Goal: Submit feedback/report problem: Submit feedback/report problem

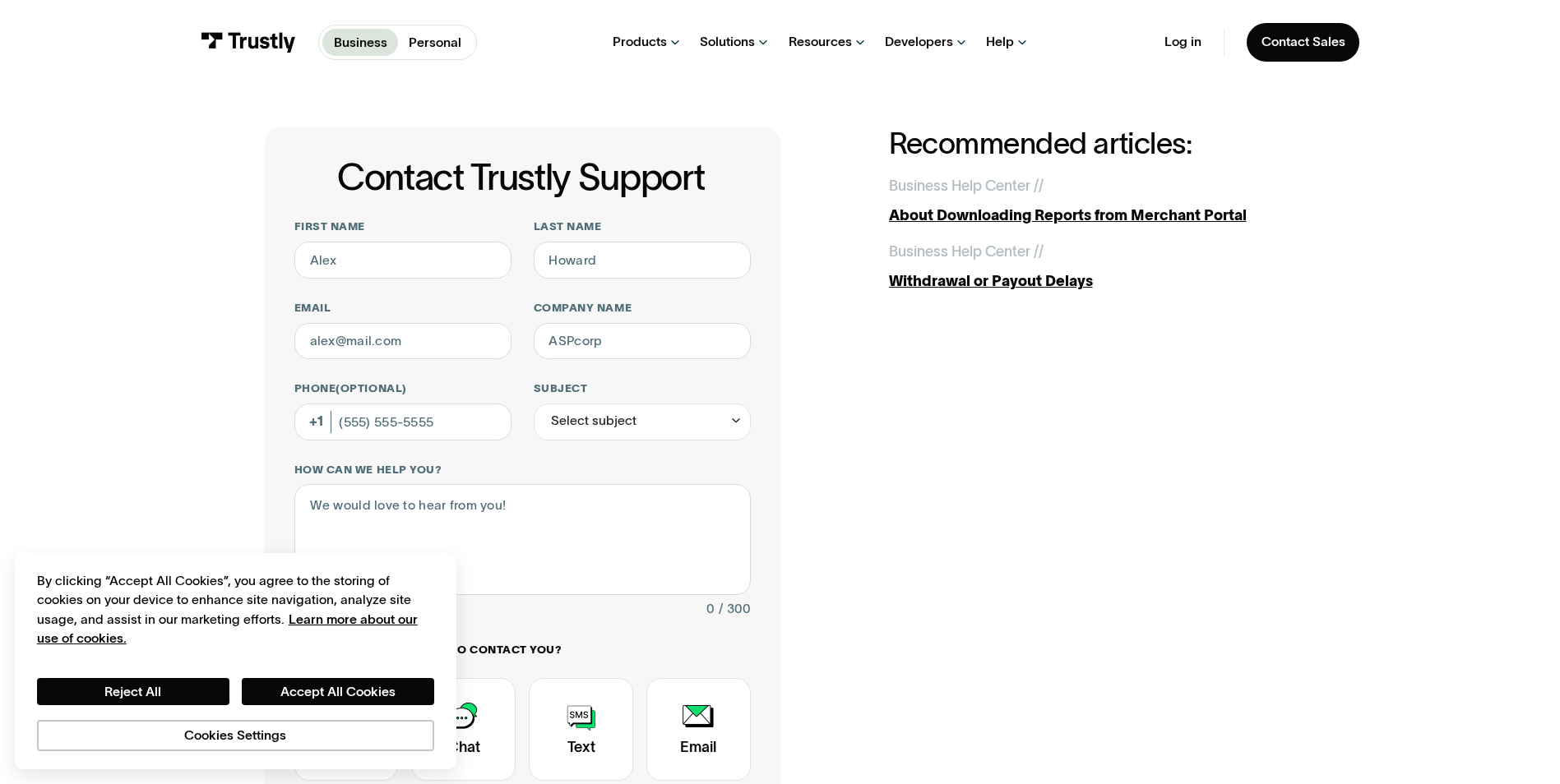
scroll to position [82, 0]
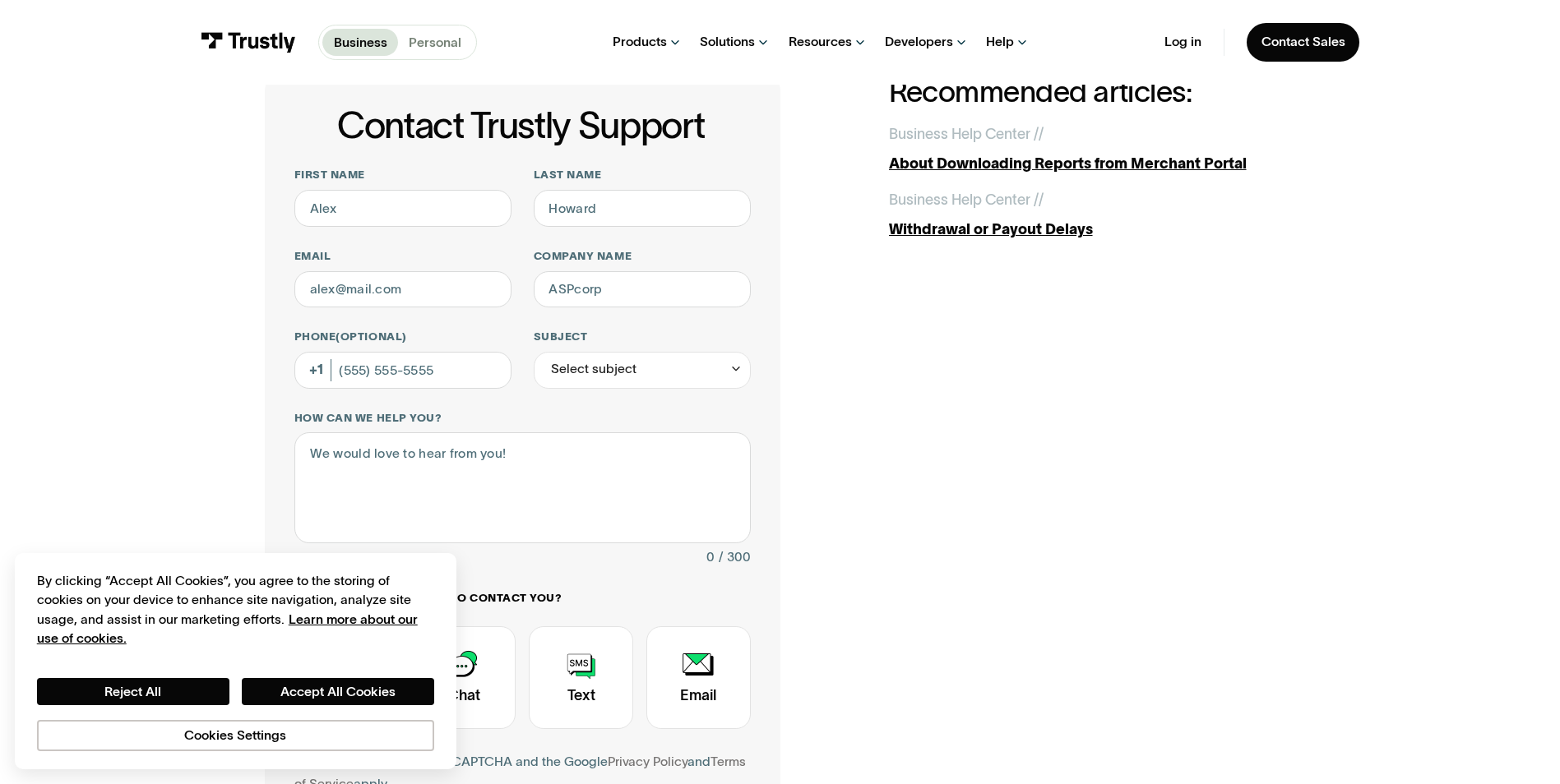
click at [432, 38] on p "Personal" at bounding box center [435, 42] width 53 height 20
click at [80, 71] on div "Business Personal Business Personal Products Open Banking Payments Trustly Pay …" at bounding box center [780, 42] width 1560 height 84
click at [366, 210] on input "First name" at bounding box center [402, 208] width 217 height 37
type input "[PERSON_NAME]"
click at [577, 208] on input "Last name" at bounding box center [642, 208] width 217 height 37
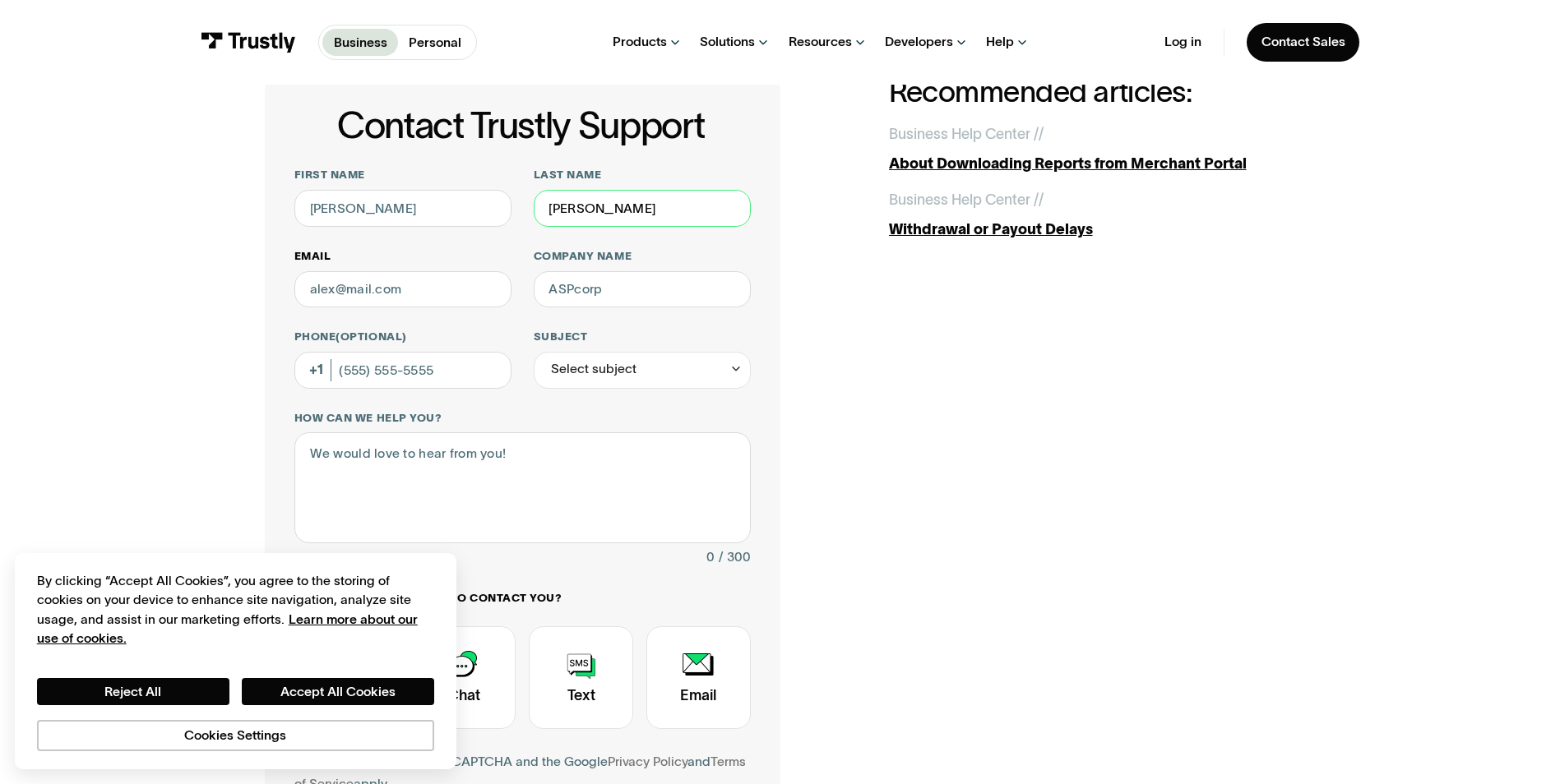
type input "[PERSON_NAME]"
click at [355, 284] on input "Email" at bounding box center [402, 289] width 217 height 37
type input "[PERSON_NAME][DOMAIN_NAME][EMAIL_ADDRESS][PERSON_NAME][DOMAIN_NAME]"
click at [590, 297] on input "Company name" at bounding box center [642, 289] width 217 height 37
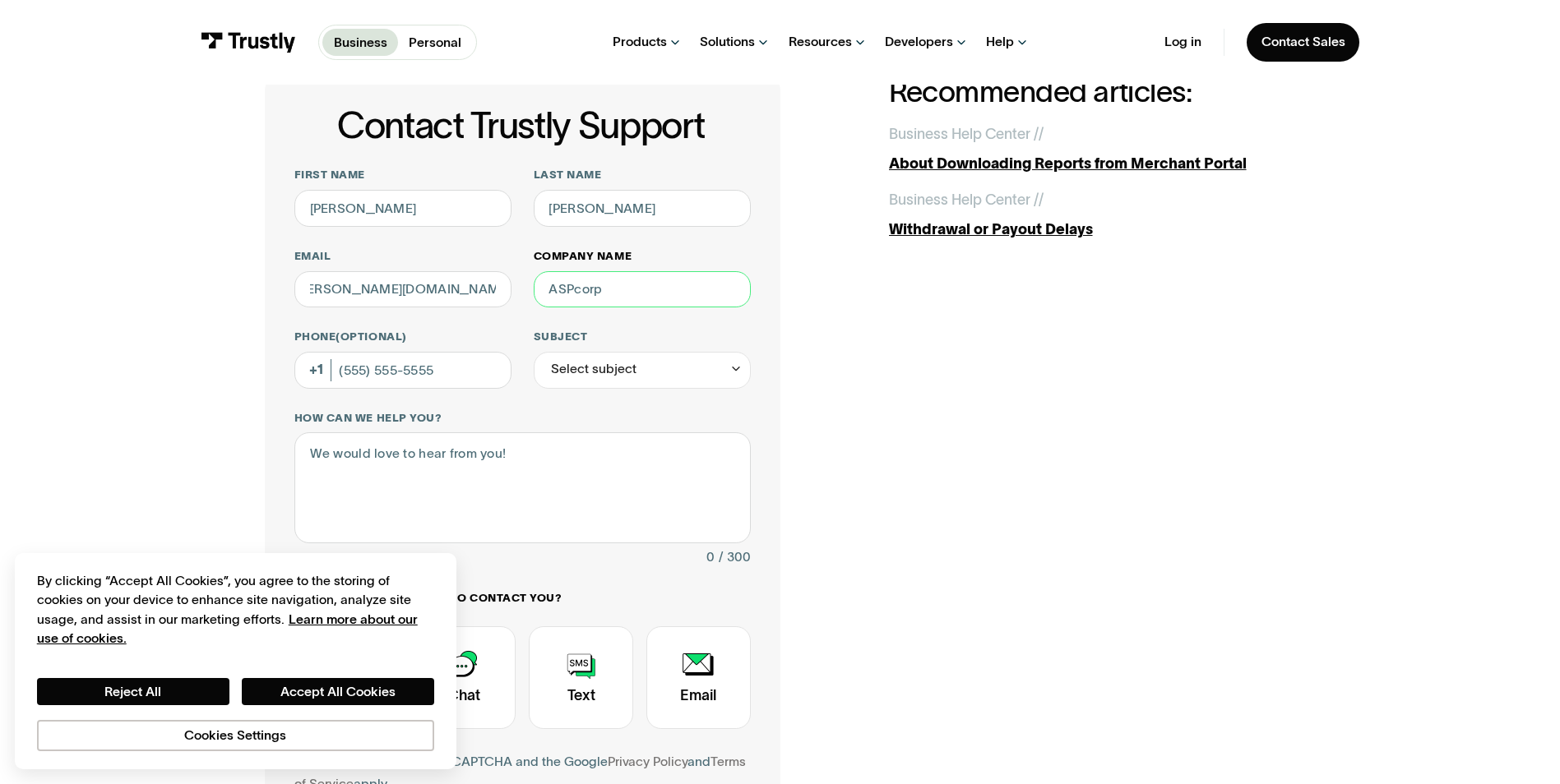
scroll to position [0, 0]
type input "Hard Rock Digital"
click at [371, 370] on input "Phone (Optional)" at bounding box center [402, 370] width 217 height 37
click at [580, 354] on div "Select subject" at bounding box center [642, 370] width 217 height 37
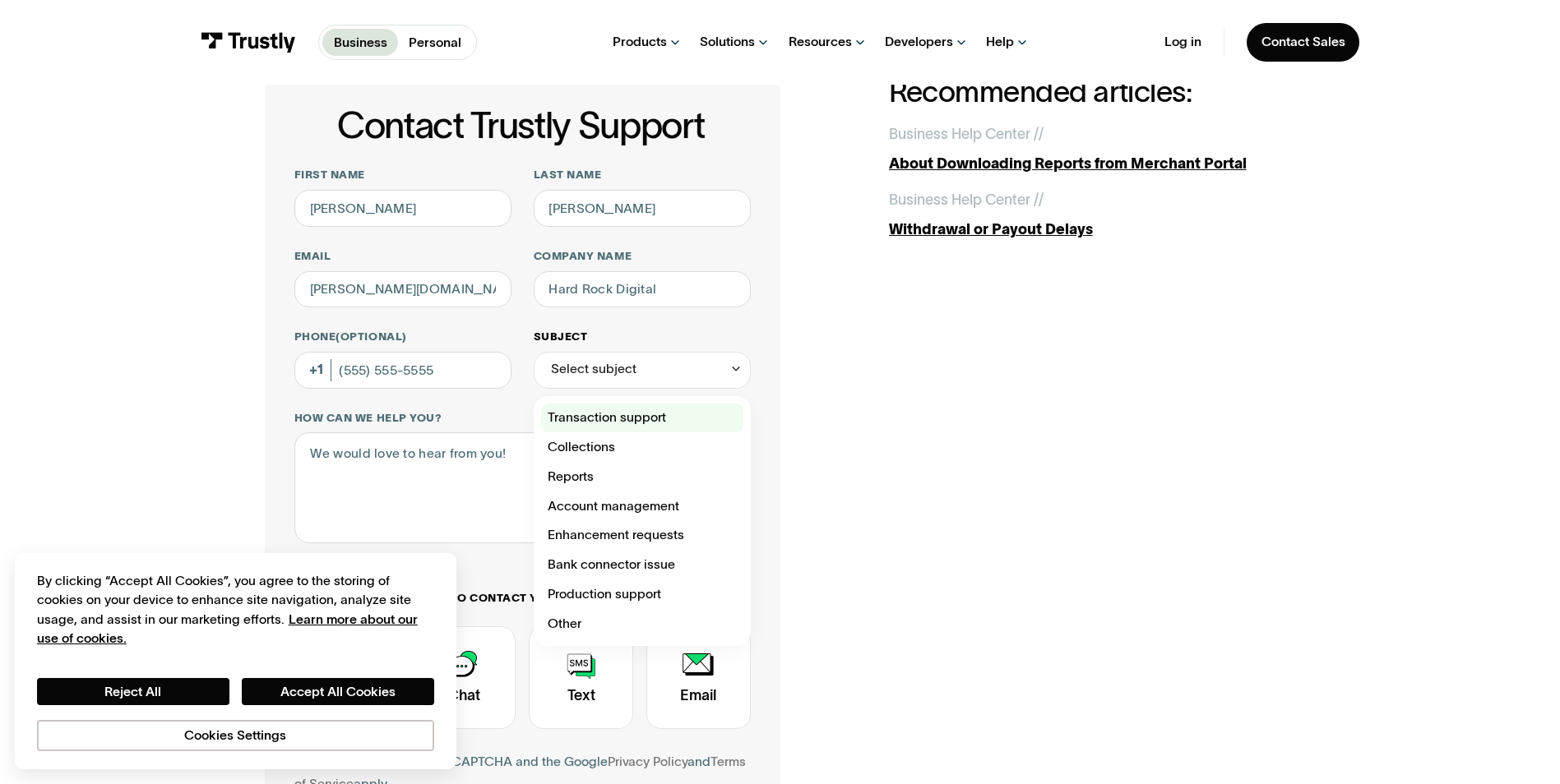
click at [649, 416] on div "Contact Trustly Support" at bounding box center [642, 418] width 202 height 30
type input "**********"
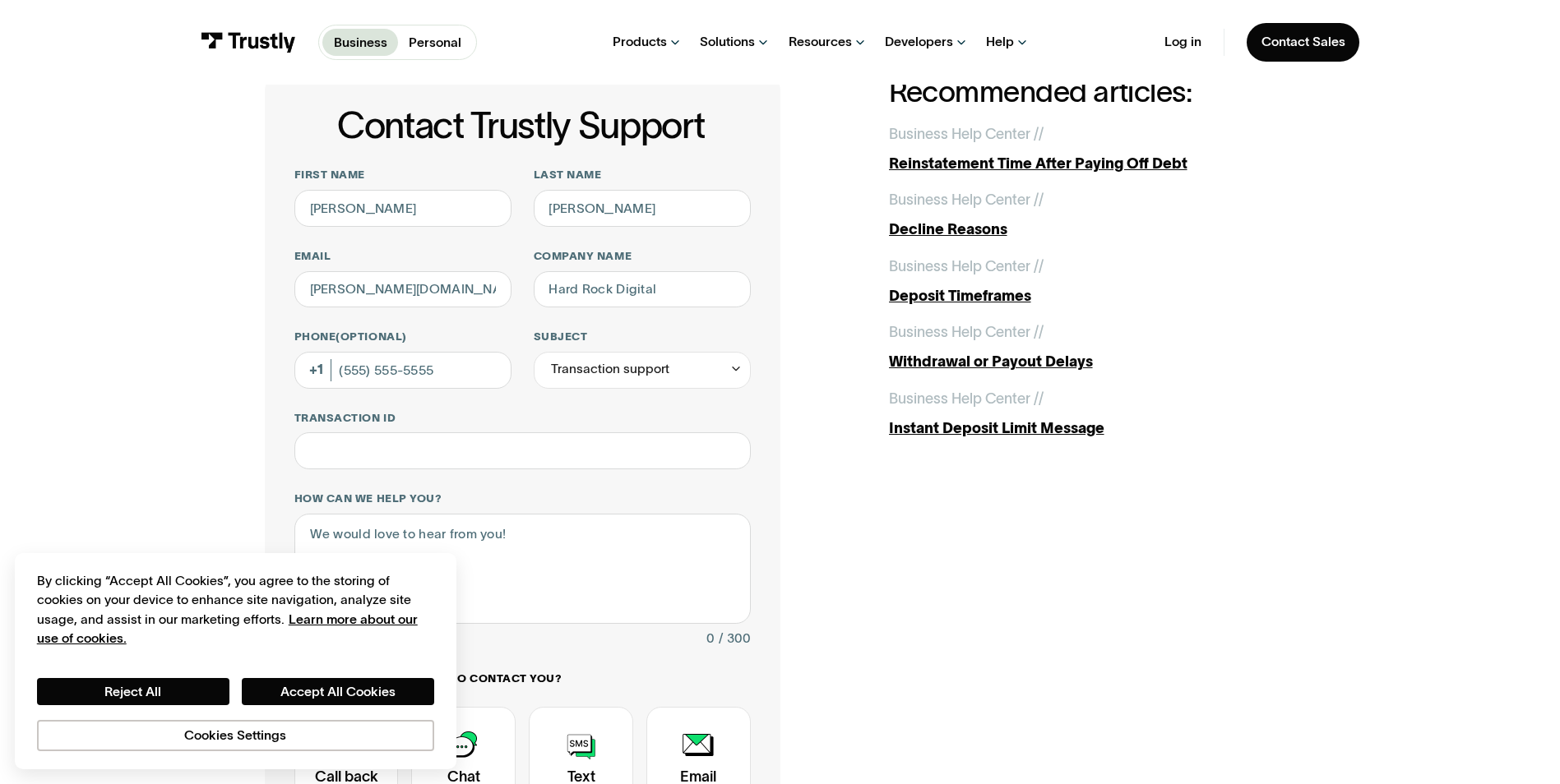
scroll to position [165, 0]
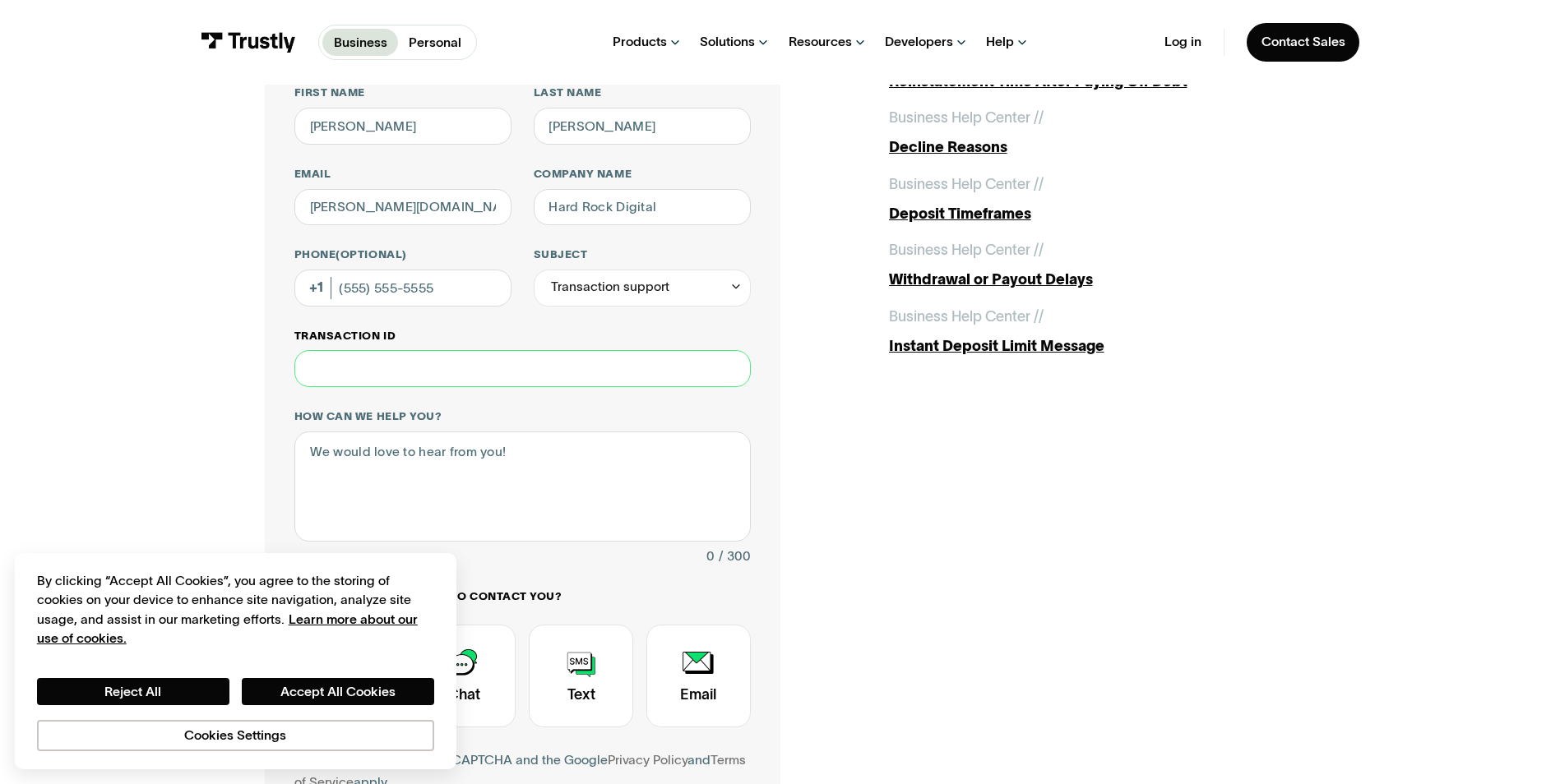
click at [358, 368] on input "Transaction ID" at bounding box center [522, 369] width 456 height 37
click at [150, 378] on div "**********" at bounding box center [780, 454] width 1486 height 1066
click at [328, 475] on textarea "How can we help you?" at bounding box center [522, 486] width 456 height 110
click at [534, 508] on textarea "Hard Rock Bet player" at bounding box center [522, 486] width 456 height 110
paste textarea "5391287204289708083"
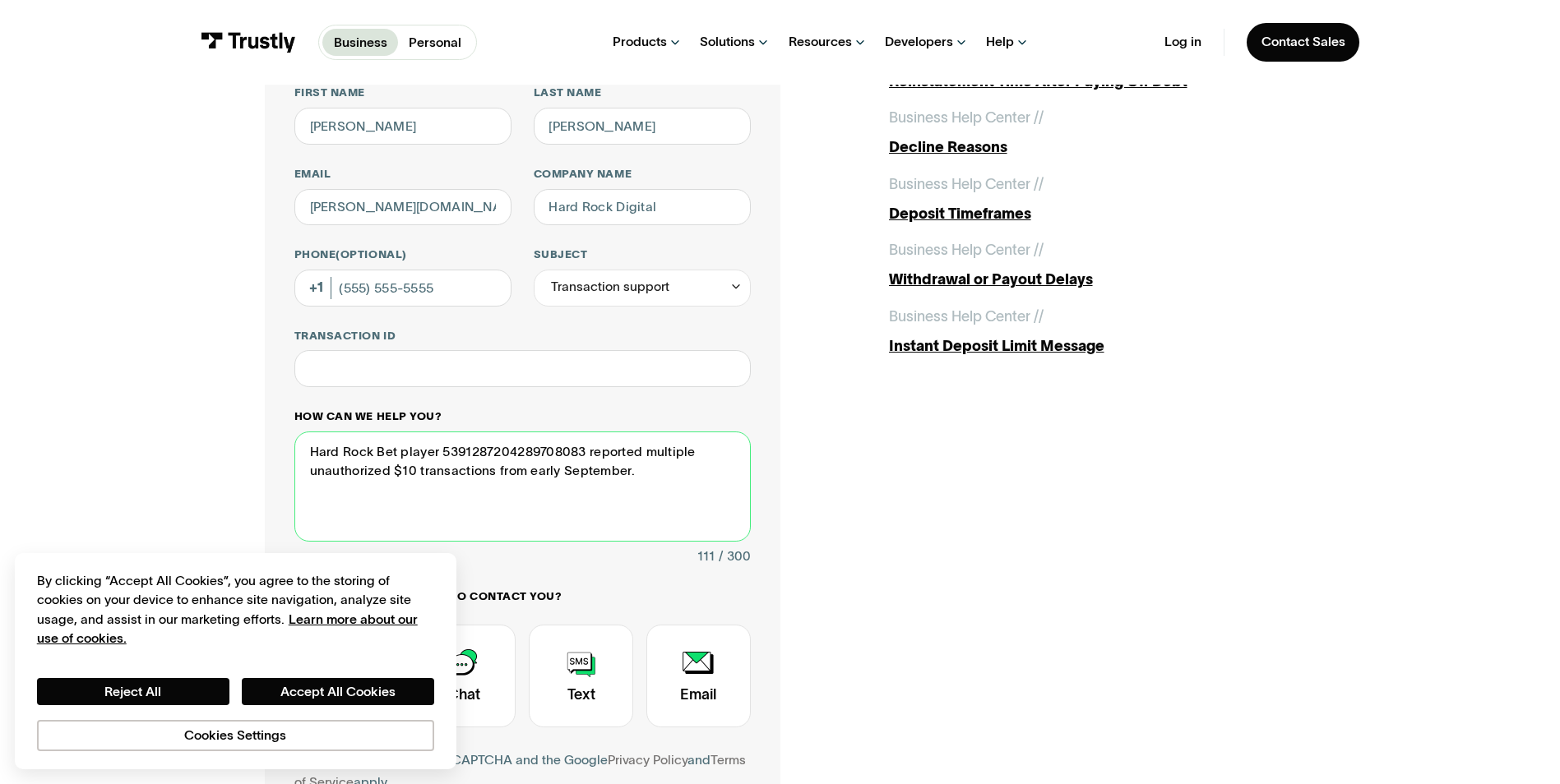
click at [580, 453] on textarea "Hard Rock Bet player 5391287204289708083 reported multiple unauthorized $10 tra…" at bounding box center [522, 486] width 456 height 110
paste textarea "[PERSON_NAME] [PERSON_NAME]"
click at [558, 498] on textarea "Hard Rock Bet player 5391287204289708083 ([PERSON_NAME] [PERSON_NAME]) reported…" at bounding box center [522, 486] width 456 height 110
click at [700, 500] on textarea "Hard Rock Bet player 5391287204289708083 ([PERSON_NAME] [PERSON_NAME]) reported…" at bounding box center [522, 486] width 456 height 110
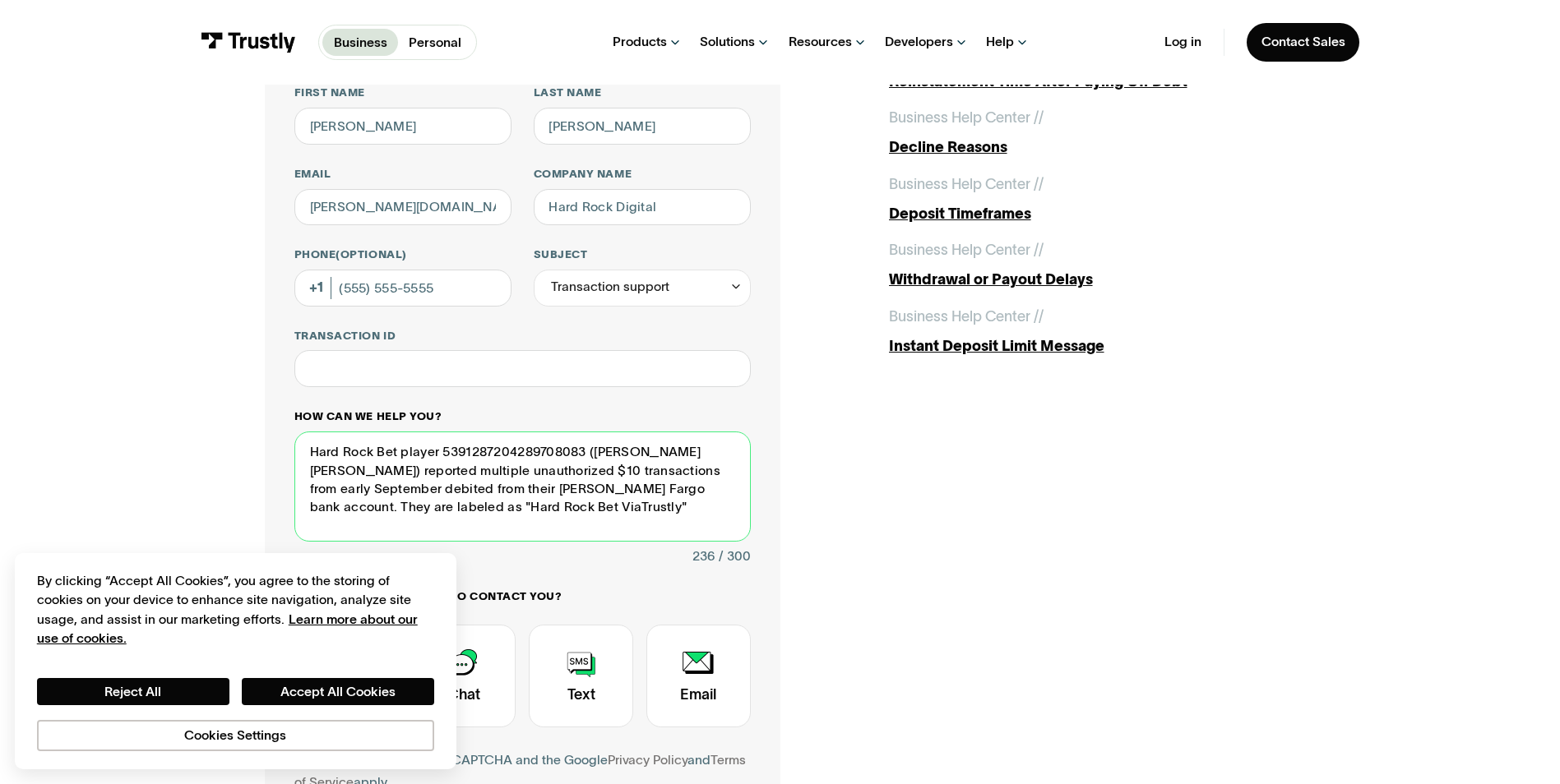
click at [609, 519] on textarea "Hard Rock Bet player 5391287204289708083 ([PERSON_NAME] [PERSON_NAME]) reported…" at bounding box center [522, 486] width 456 height 110
drag, startPoint x: 581, startPoint y: 526, endPoint x: 287, endPoint y: 374, distance: 331.0
click at [287, 374] on div "**********" at bounding box center [522, 453] width 515 height 920
type textarea "Hard Rock Bet player 5391287204289708083 ([PERSON_NAME] [PERSON_NAME]) reported…"
drag, startPoint x: 607, startPoint y: 530, endPoint x: 577, endPoint y: 537, distance: 30.8
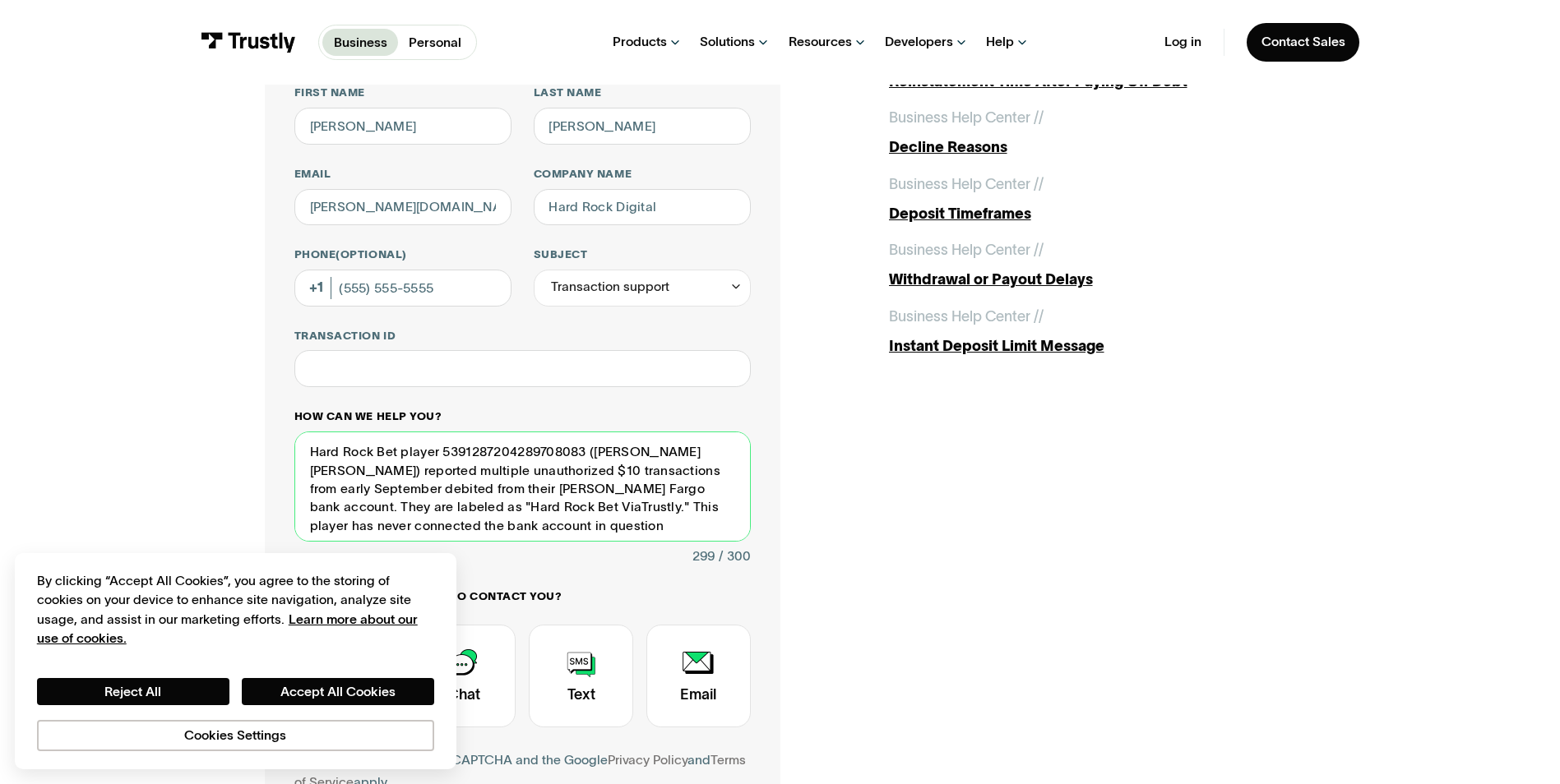
click at [605, 530] on textarea "Hard Rock Bet player 5391287204289708083 ([PERSON_NAME] [PERSON_NAME]) reported…" at bounding box center [522, 486] width 456 height 110
click at [577, 531] on textarea "Hard Rock Bet player 5391287204289708083 ([PERSON_NAME] [PERSON_NAME]) reported…" at bounding box center [522, 486] width 456 height 110
drag, startPoint x: 585, startPoint y: 530, endPoint x: 273, endPoint y: 386, distance: 343.6
click at [273, 386] on div "**********" at bounding box center [522, 453] width 515 height 920
